Goal: Information Seeking & Learning: Learn about a topic

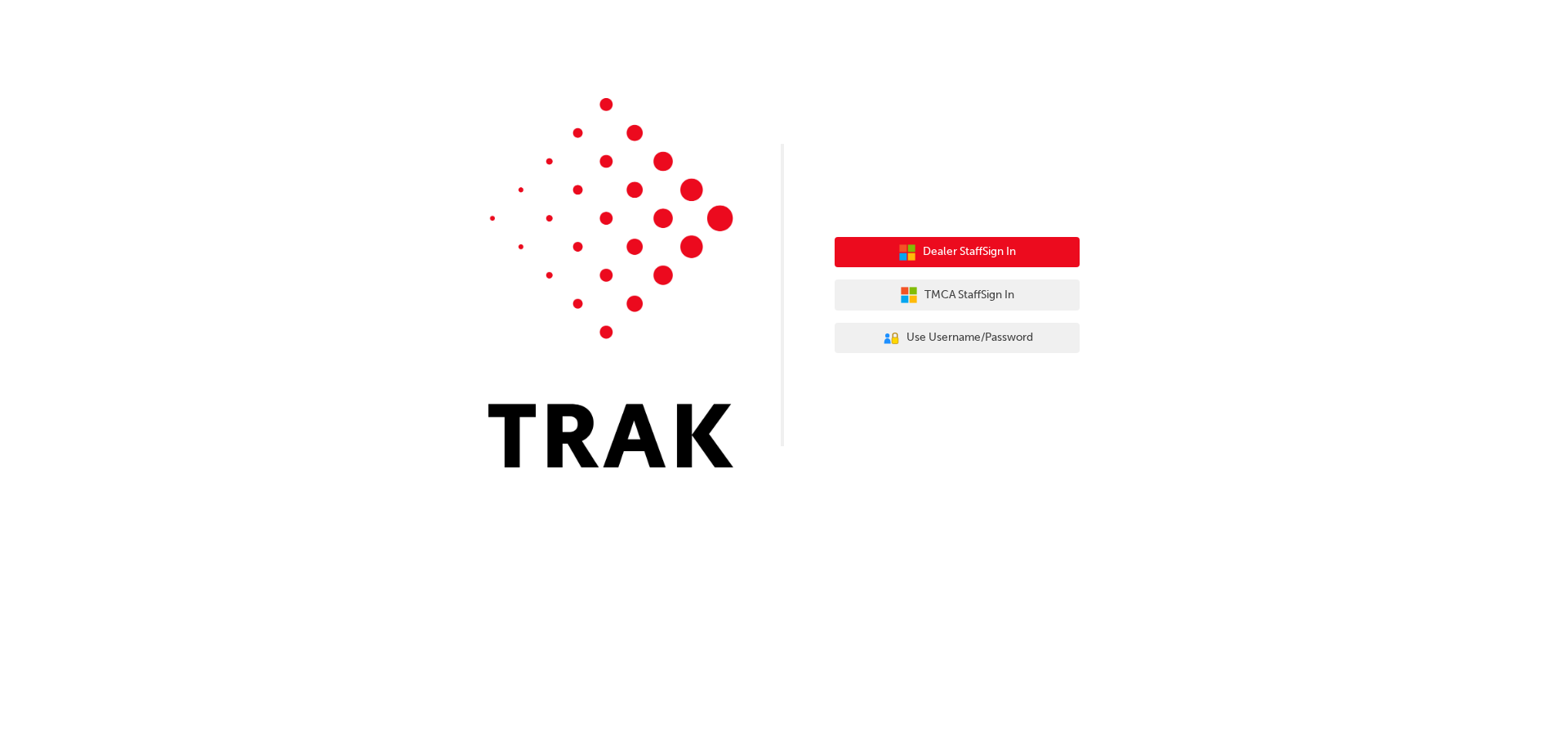
click at [929, 260] on span "Dealer Staff Sign In" at bounding box center [969, 252] width 93 height 19
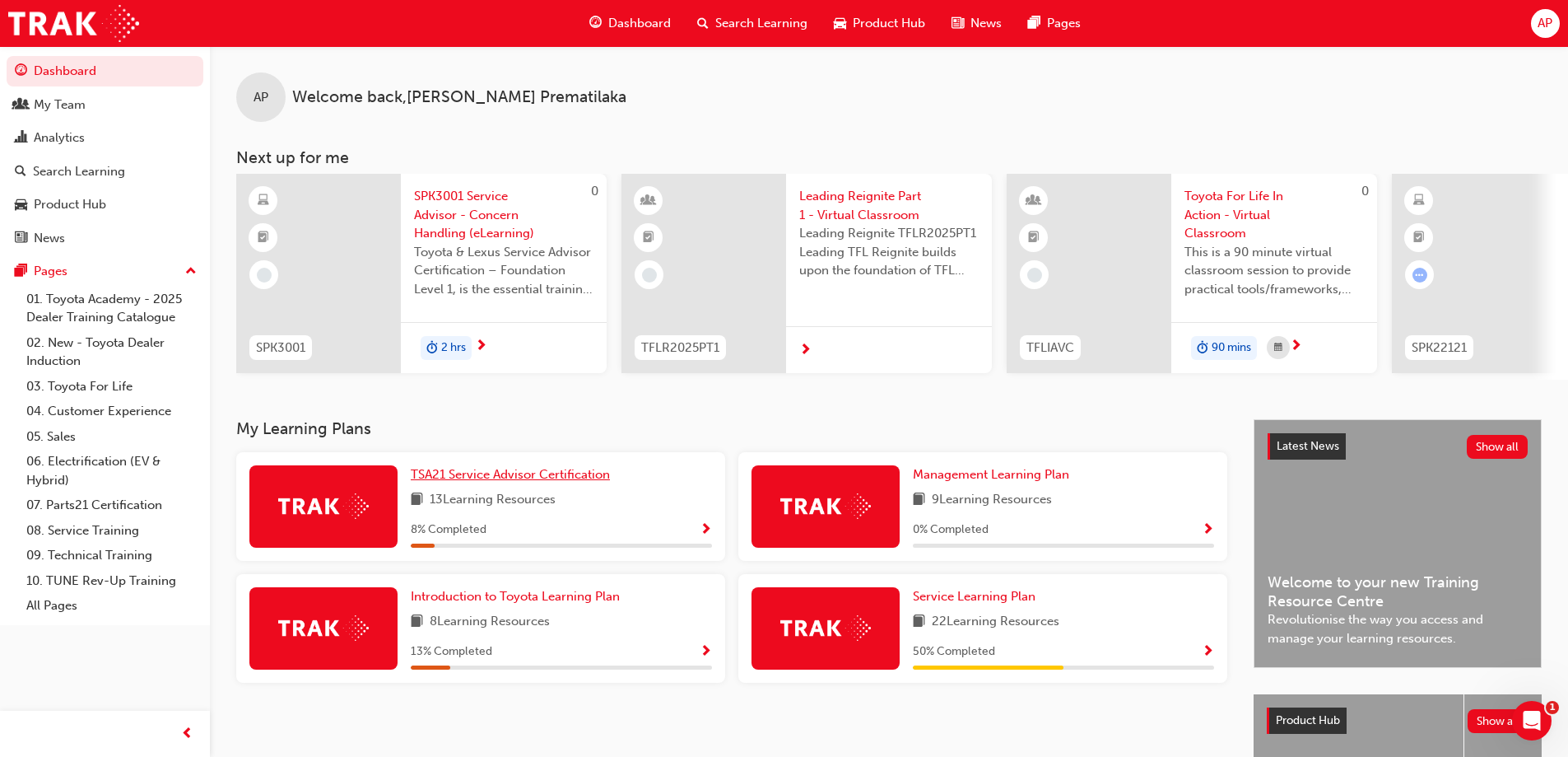
click at [507, 473] on link "TSA21 Service Advisor Certification" at bounding box center [513, 475] width 205 height 19
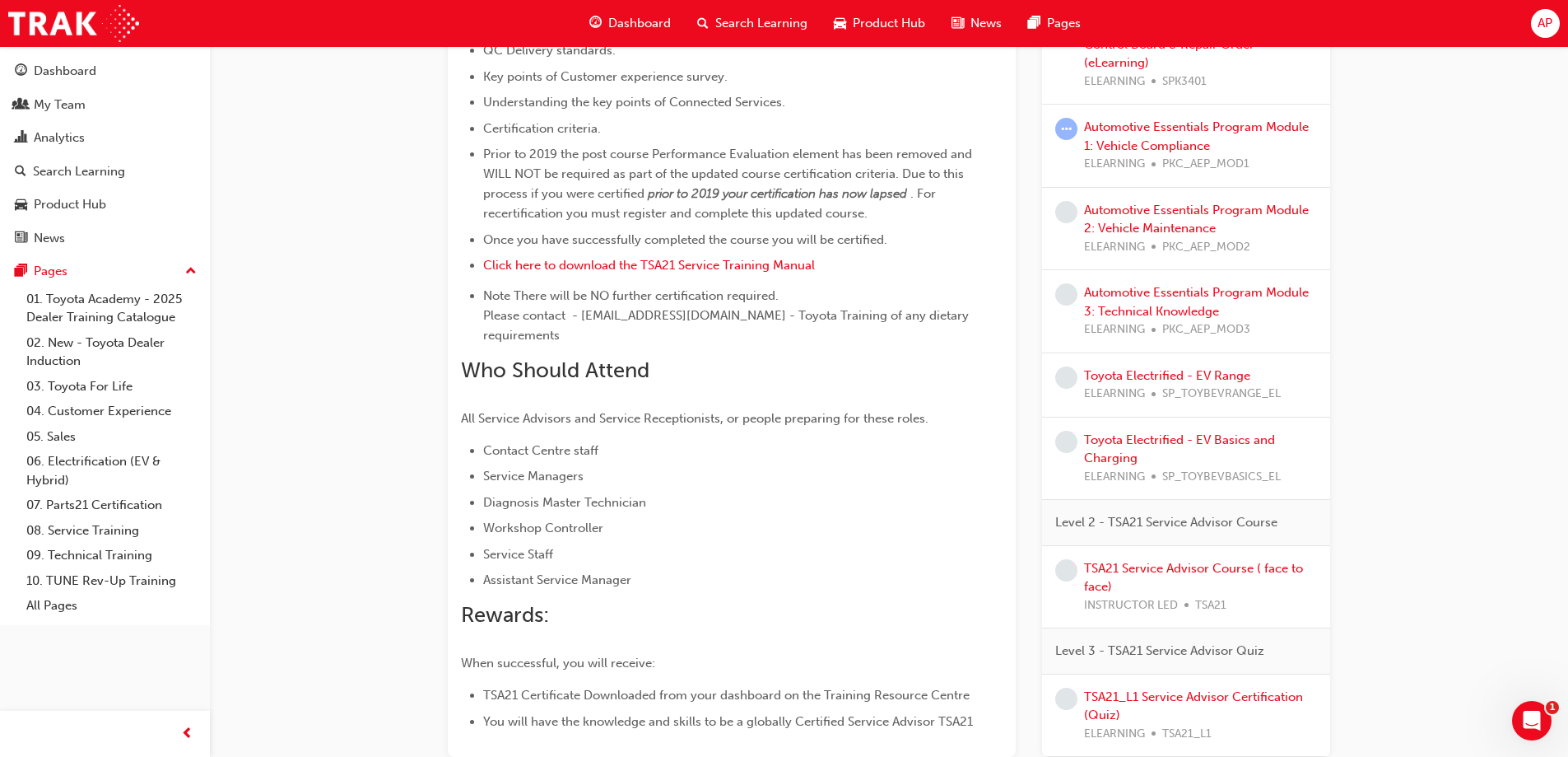
scroll to position [841, 0]
